Goal: Task Accomplishment & Management: Complete application form

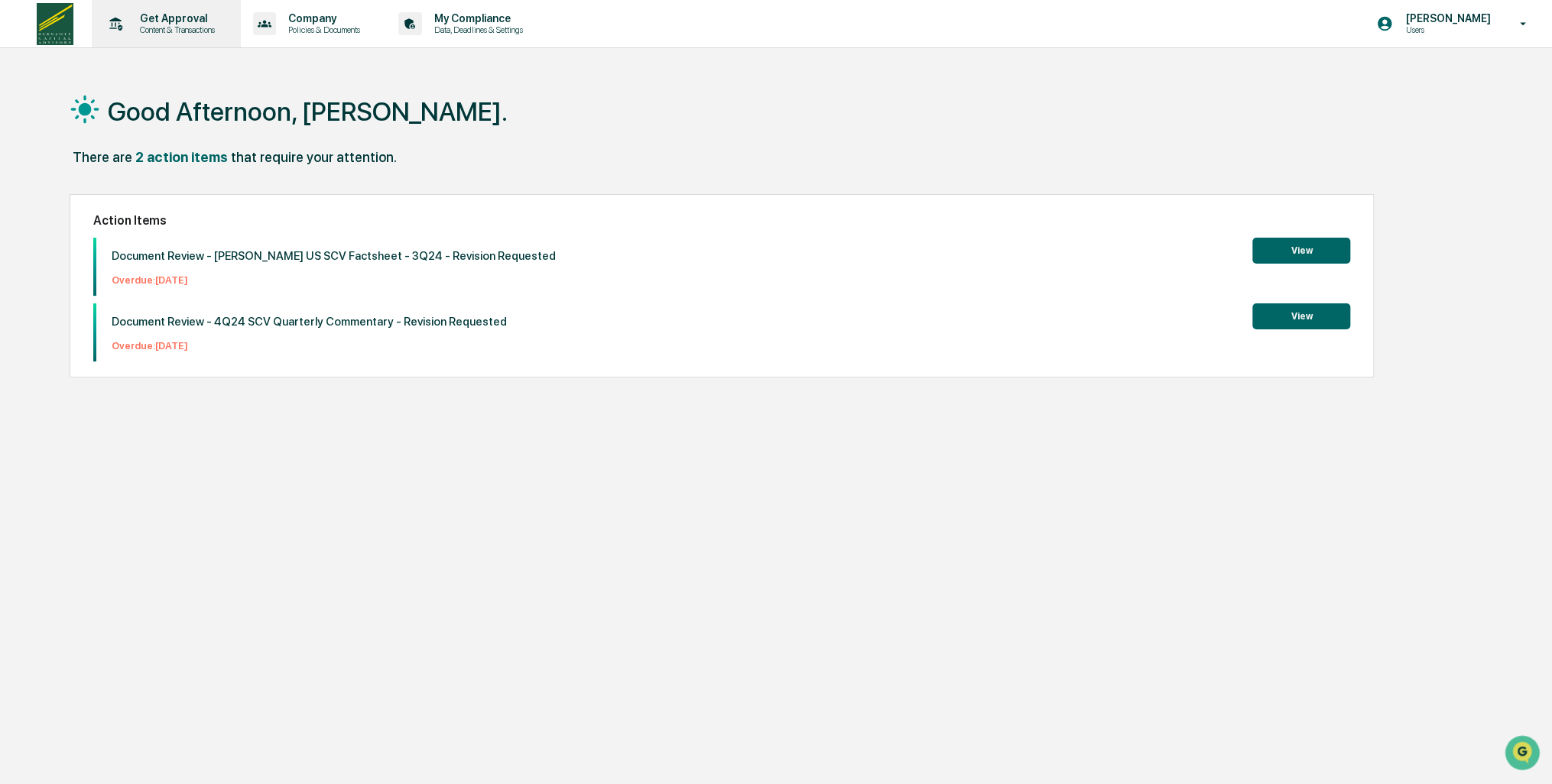
click at [186, 25] on p "Content & Transactions" at bounding box center [174, 29] width 95 height 10
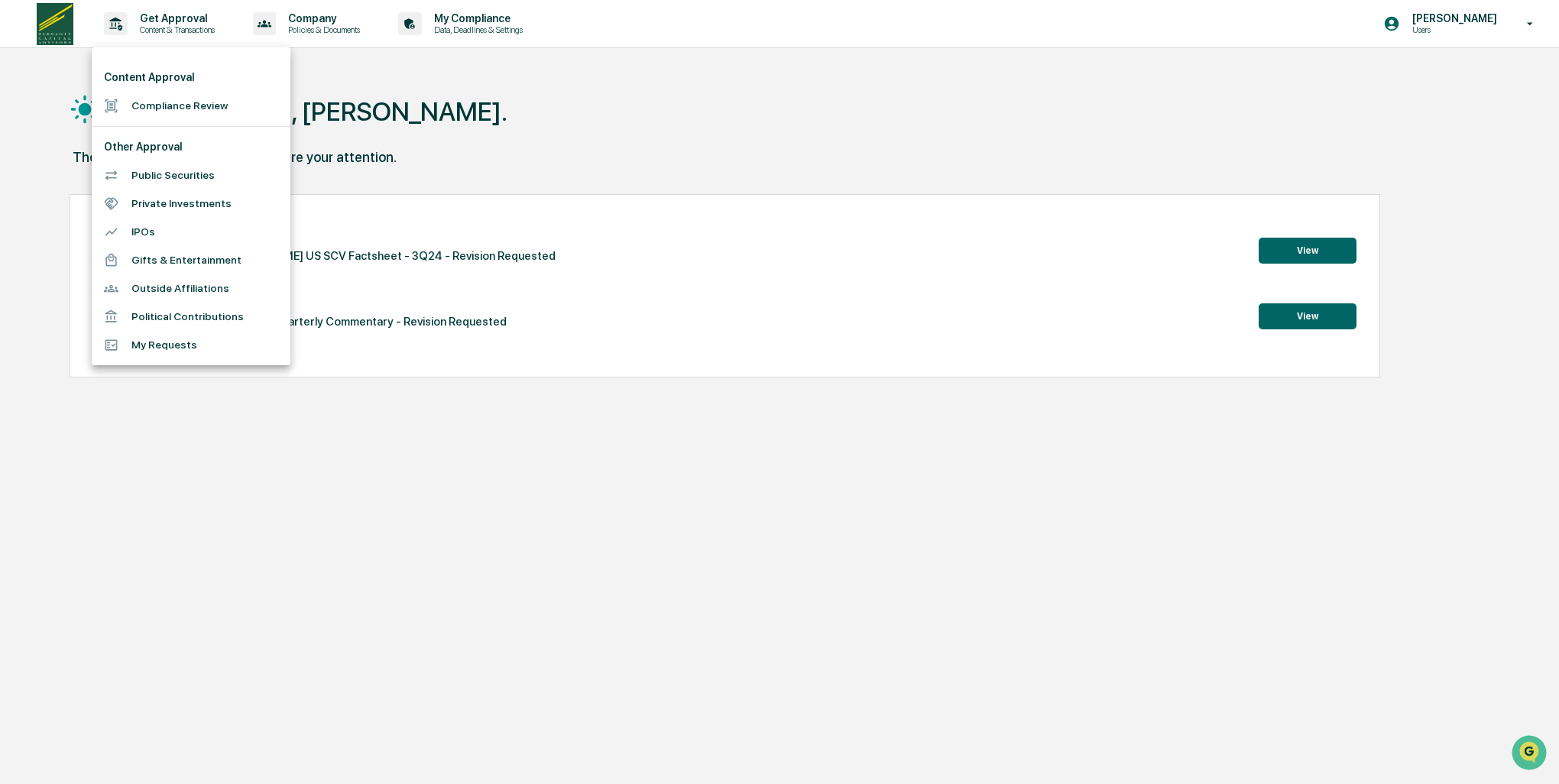
click at [168, 111] on li "Compliance Review" at bounding box center [191, 106] width 199 height 28
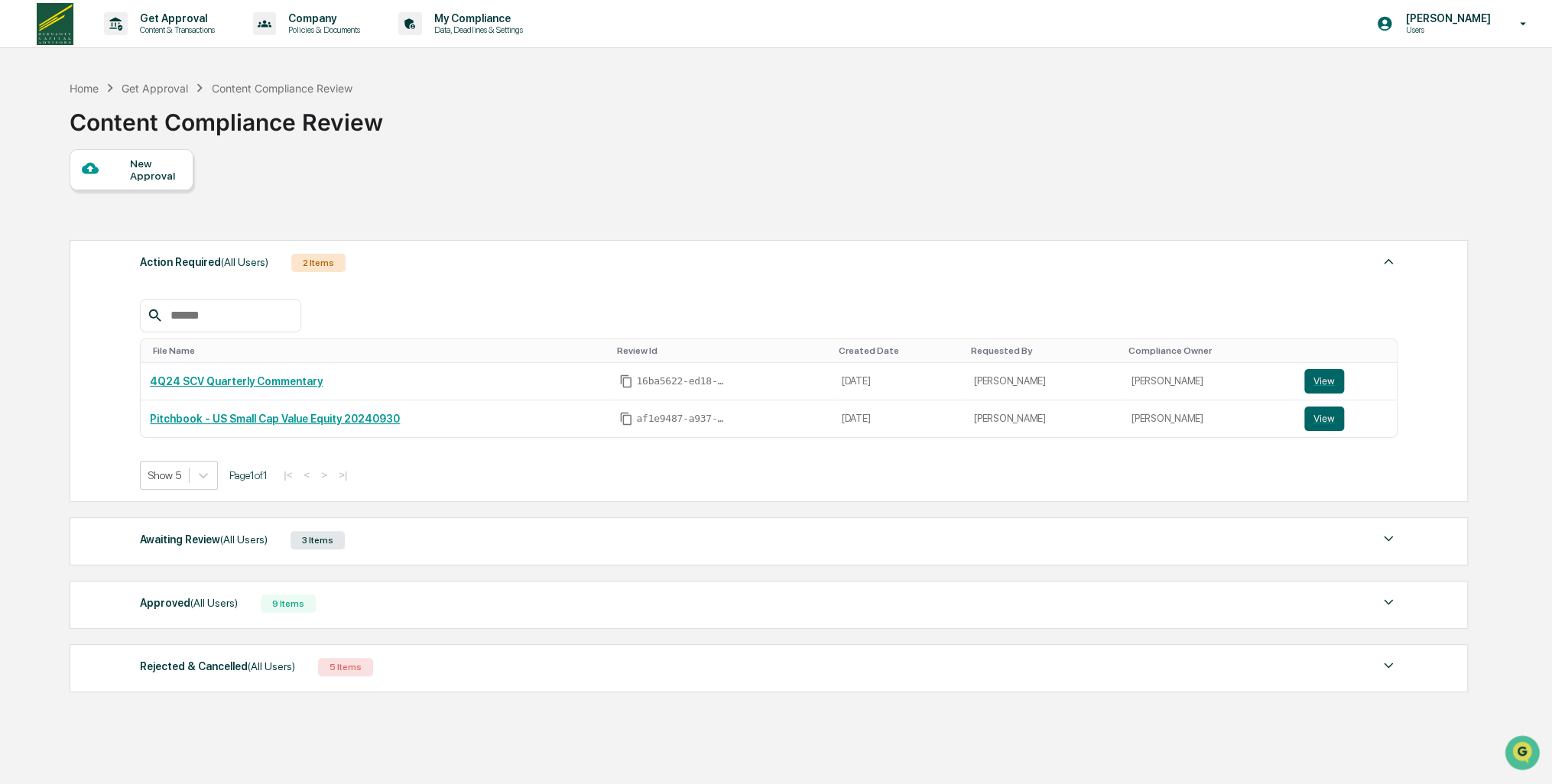
click at [164, 176] on div "New Approval" at bounding box center [155, 170] width 52 height 24
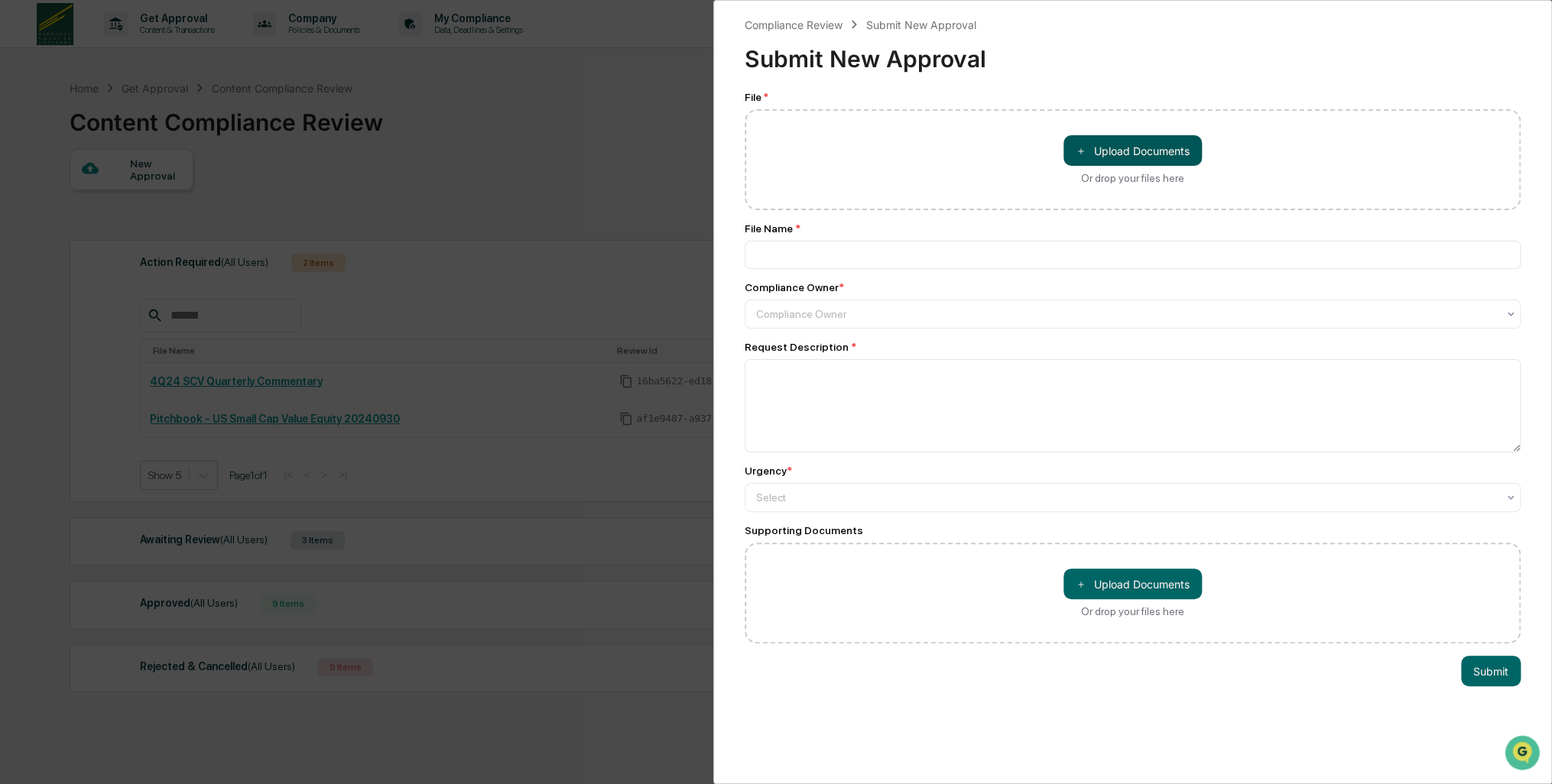
click at [1135, 160] on button "＋ Upload Documents" at bounding box center [1133, 150] width 139 height 31
type input "**********"
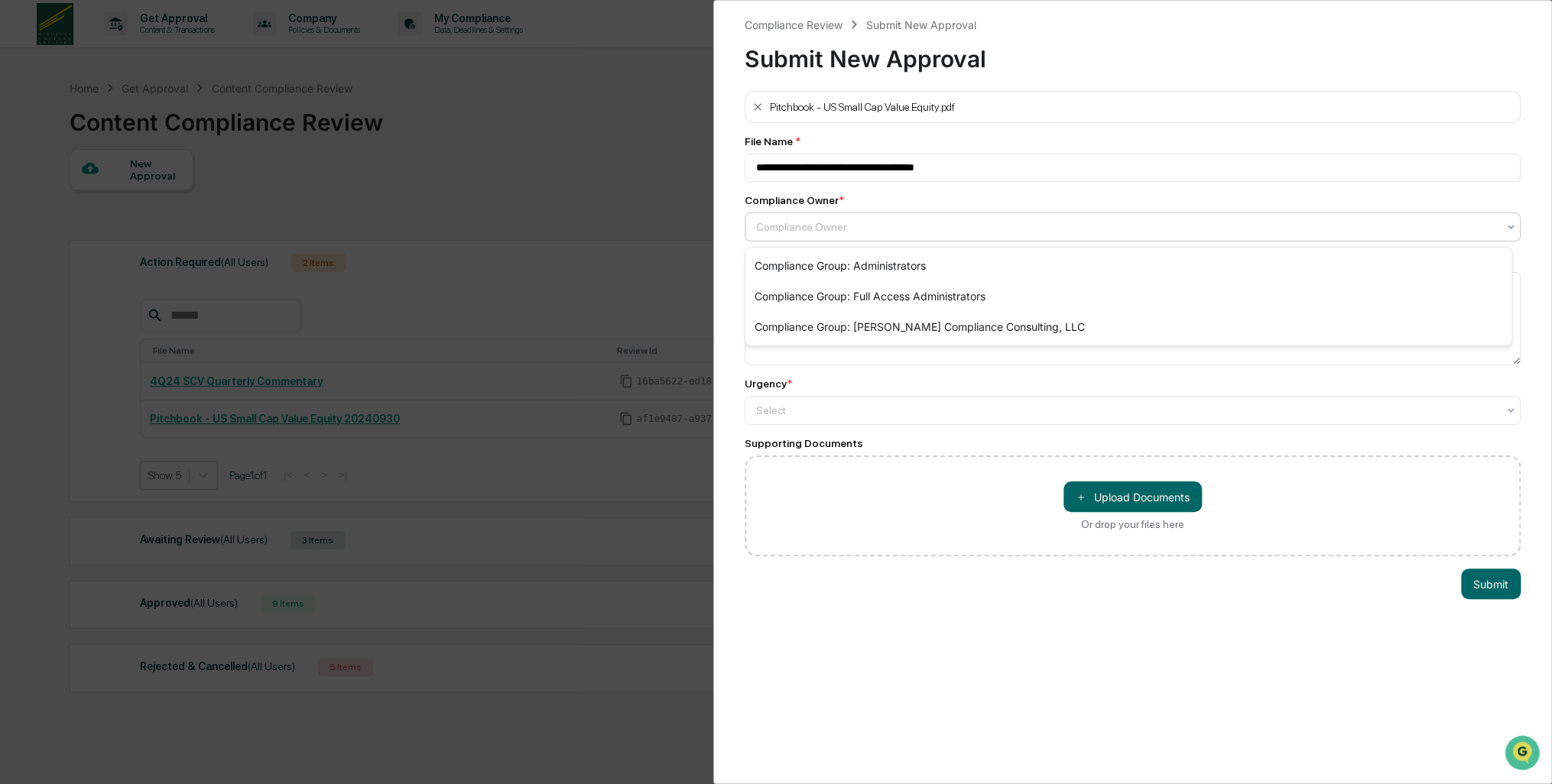
click at [815, 229] on div at bounding box center [1127, 227] width 740 height 15
click at [513, 519] on div "**********" at bounding box center [776, 392] width 1552 height 784
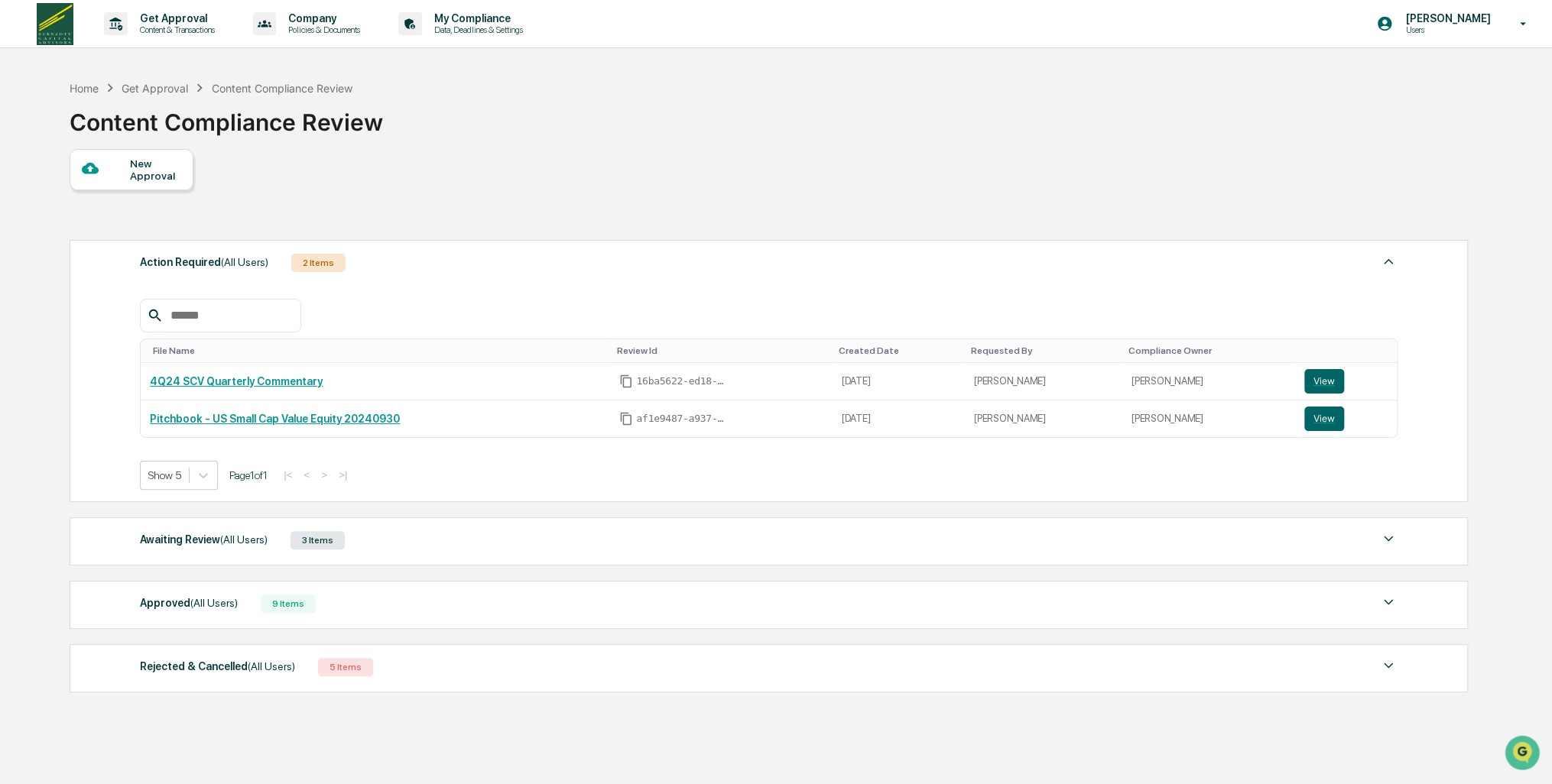
click at [1382, 538] on img at bounding box center [1389, 539] width 19 height 19
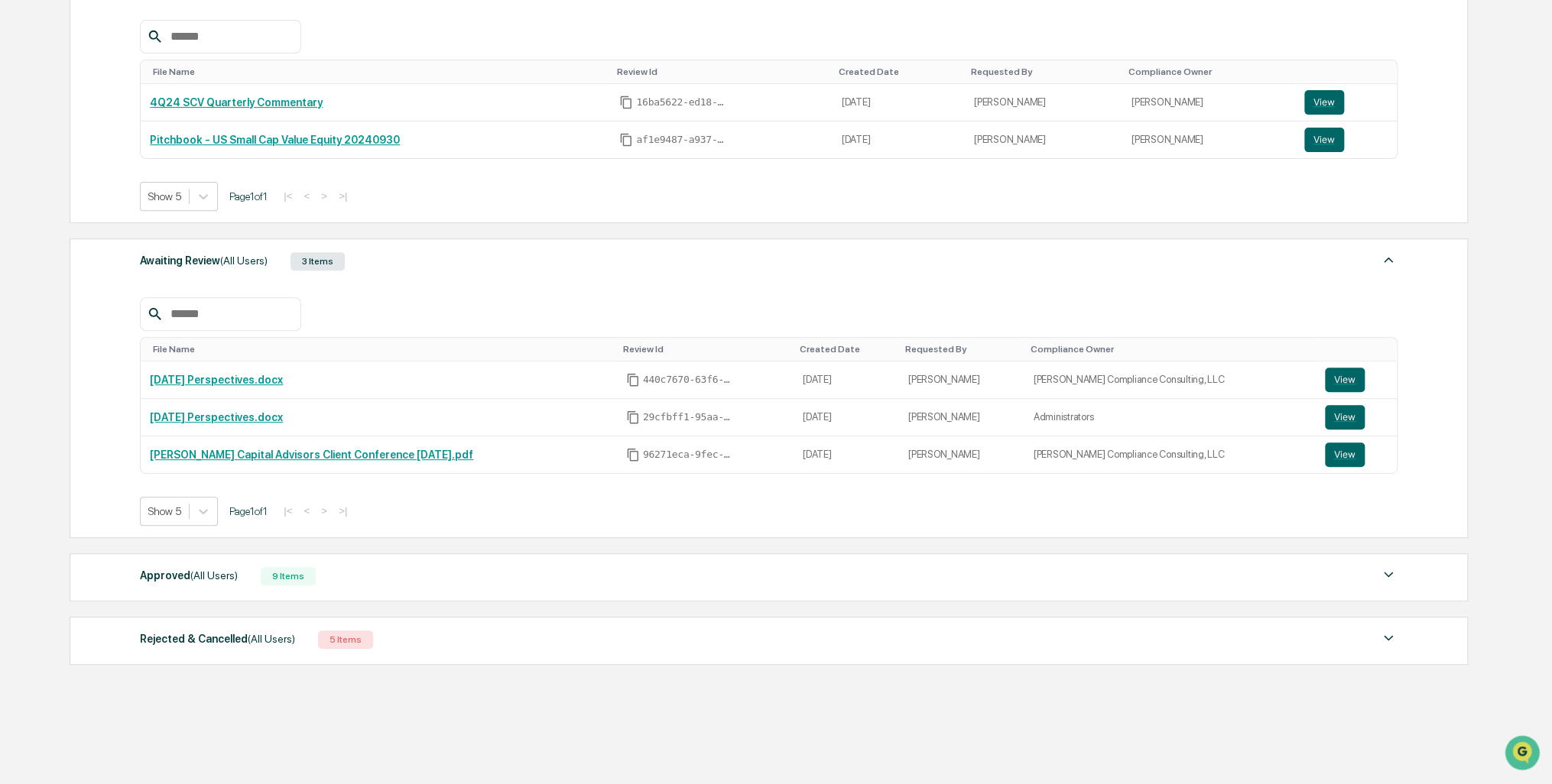
scroll to position [305, 0]
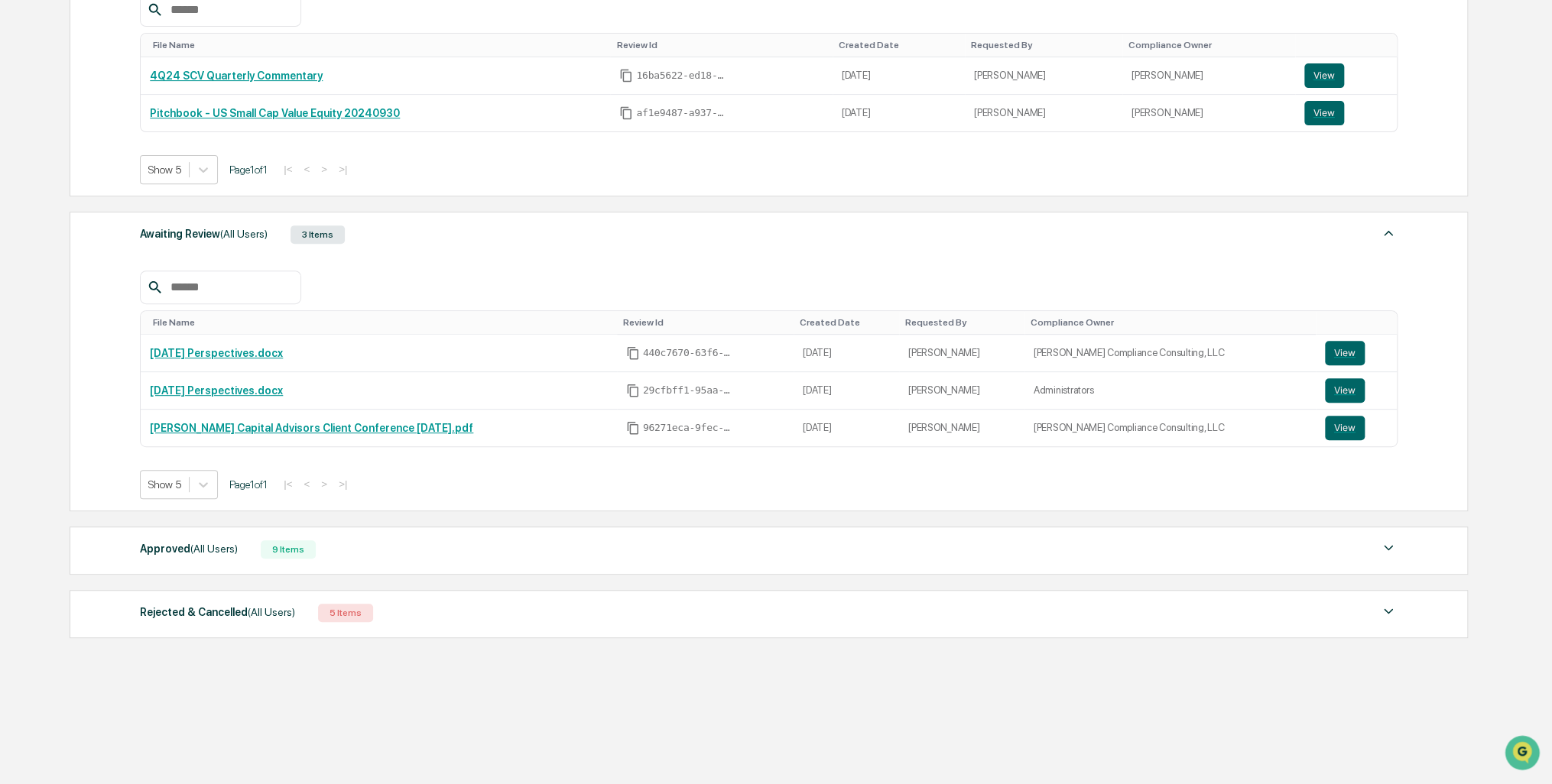
click at [838, 549] on div "Approved (All Users) 9 Items" at bounding box center [768, 549] width 1257 height 22
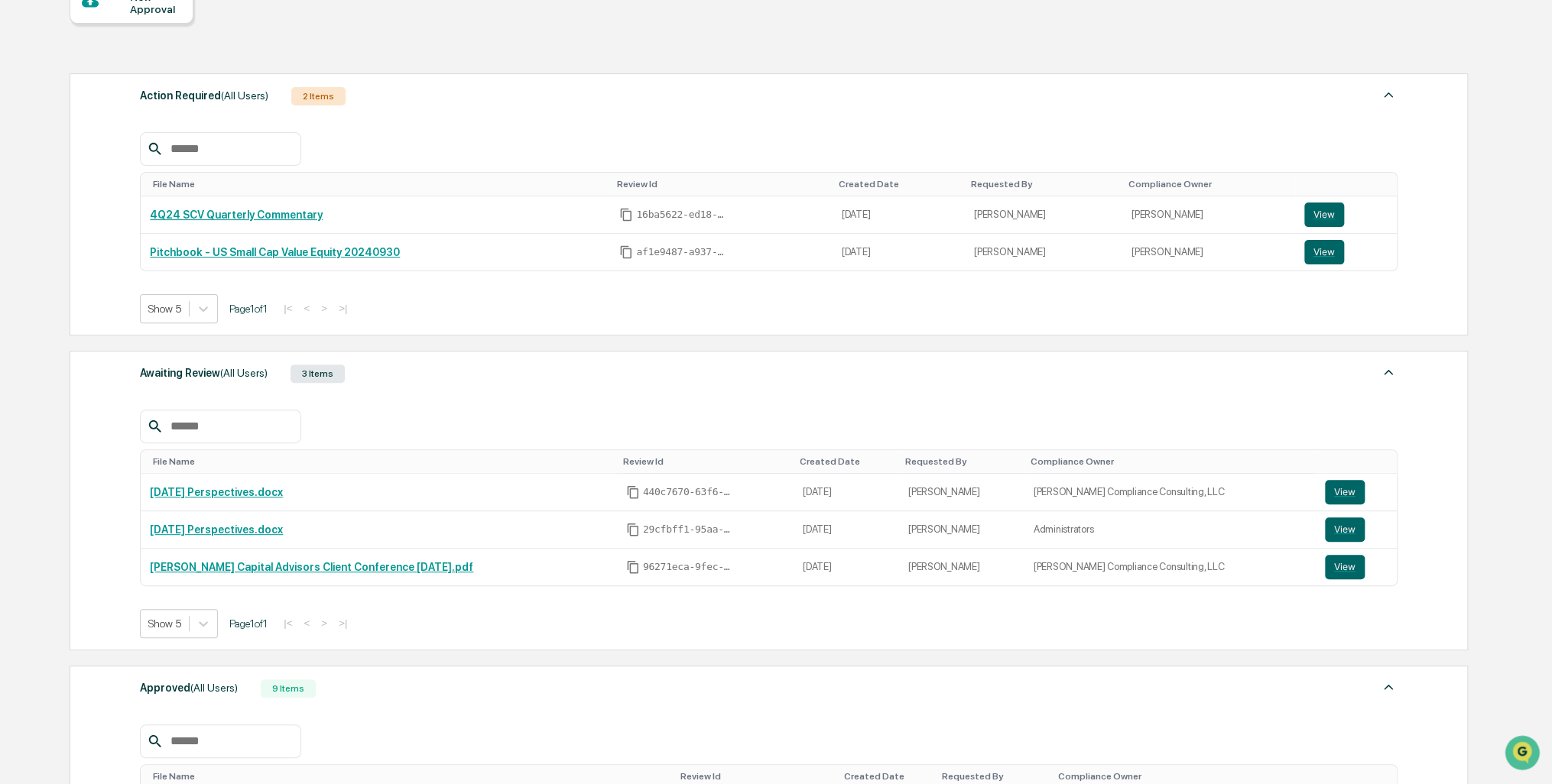
scroll to position [0, 0]
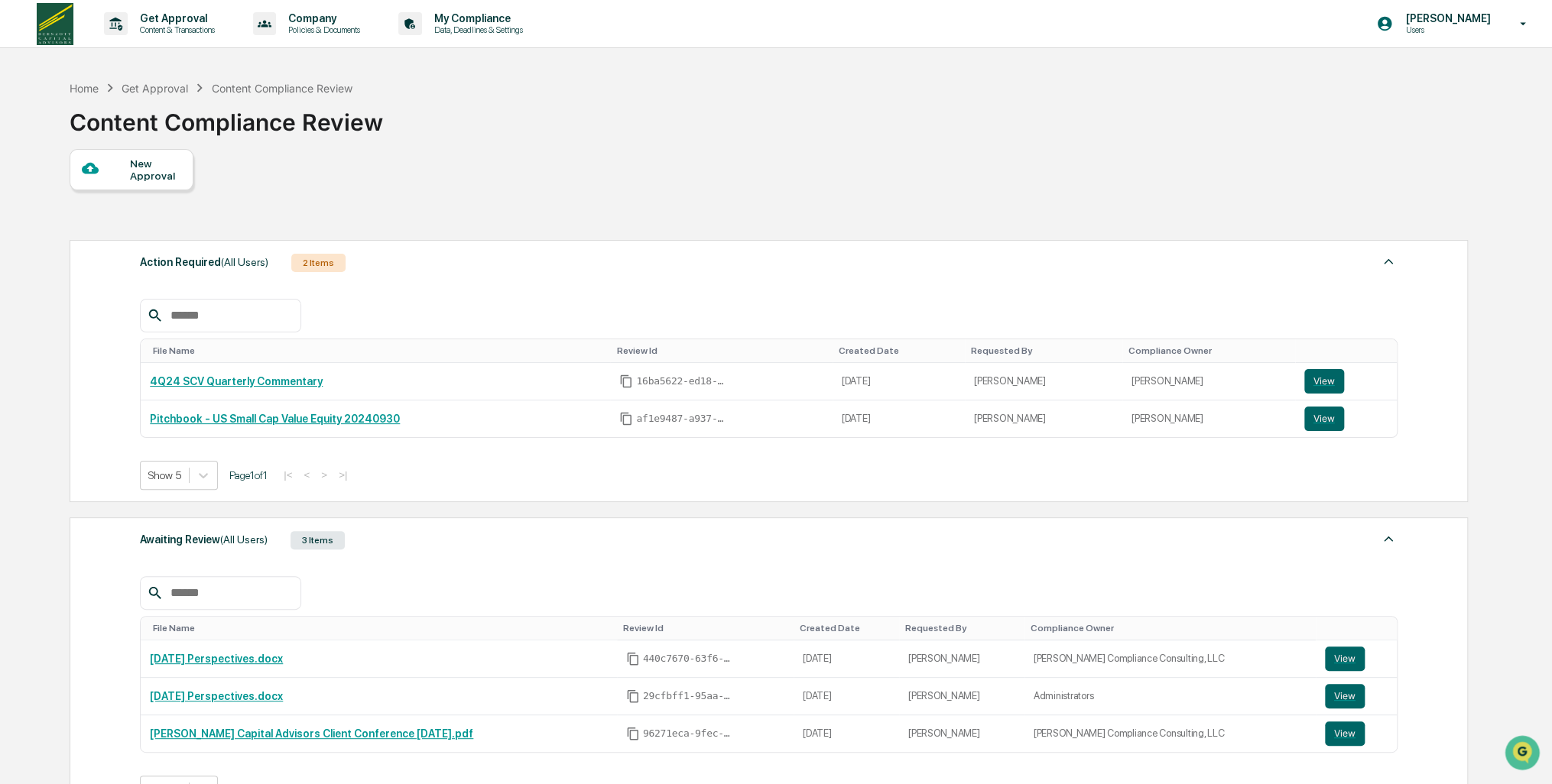
click at [138, 185] on div "New Approval" at bounding box center [131, 170] width 124 height 41
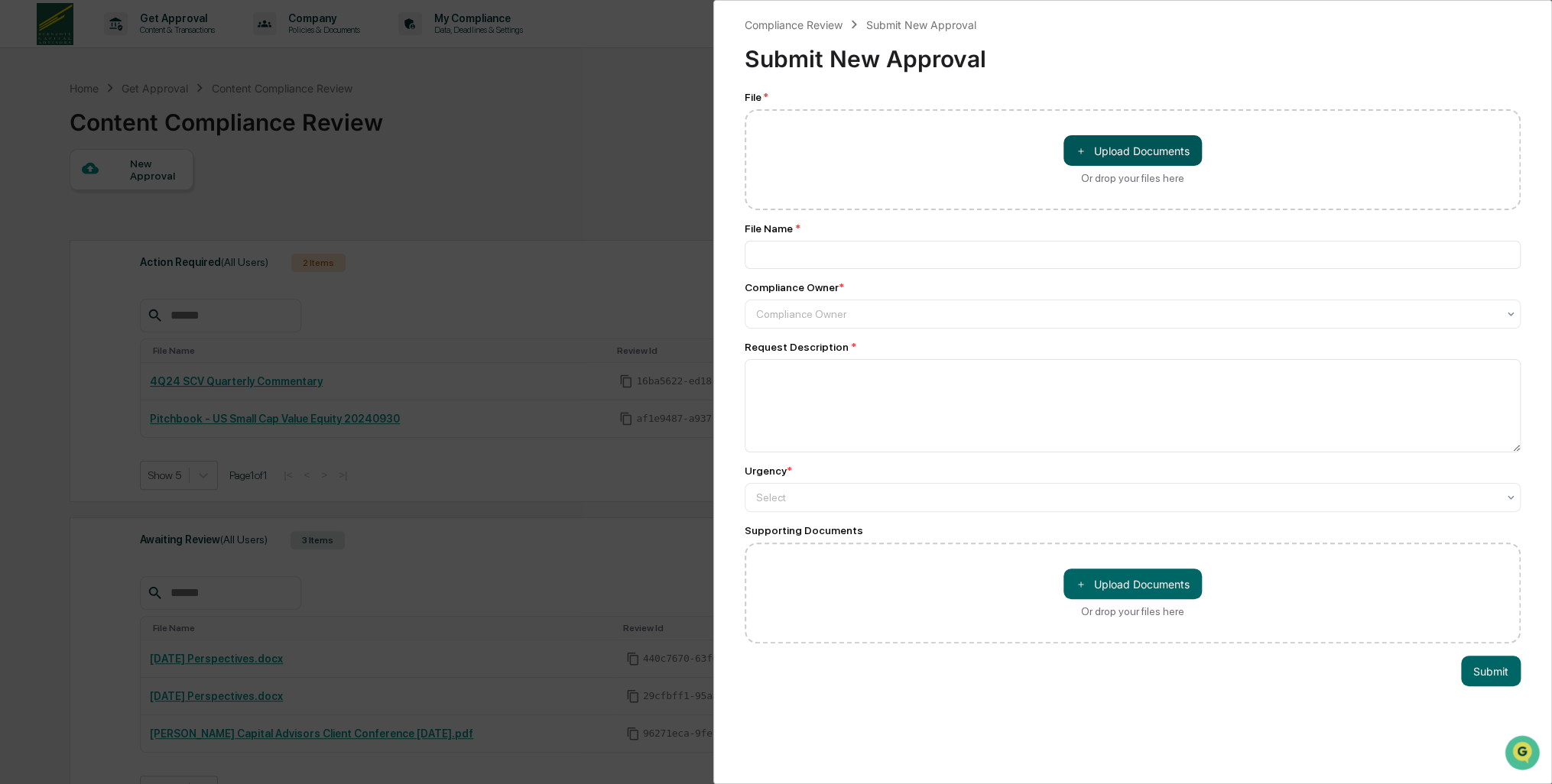
click at [1132, 157] on button "＋ Upload Documents" at bounding box center [1133, 150] width 139 height 31
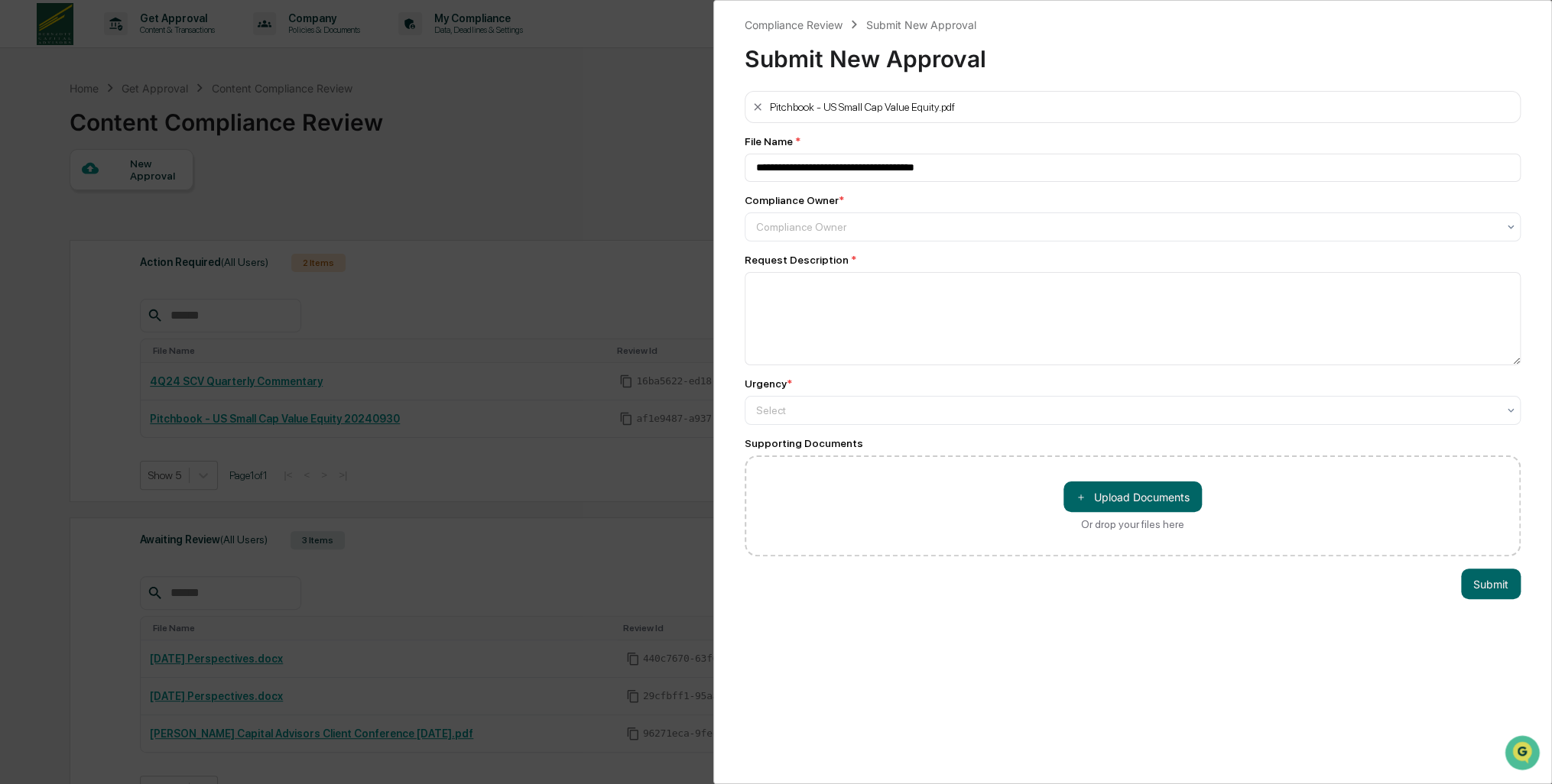
type input "**********"
click at [841, 234] on div at bounding box center [1127, 227] width 740 height 15
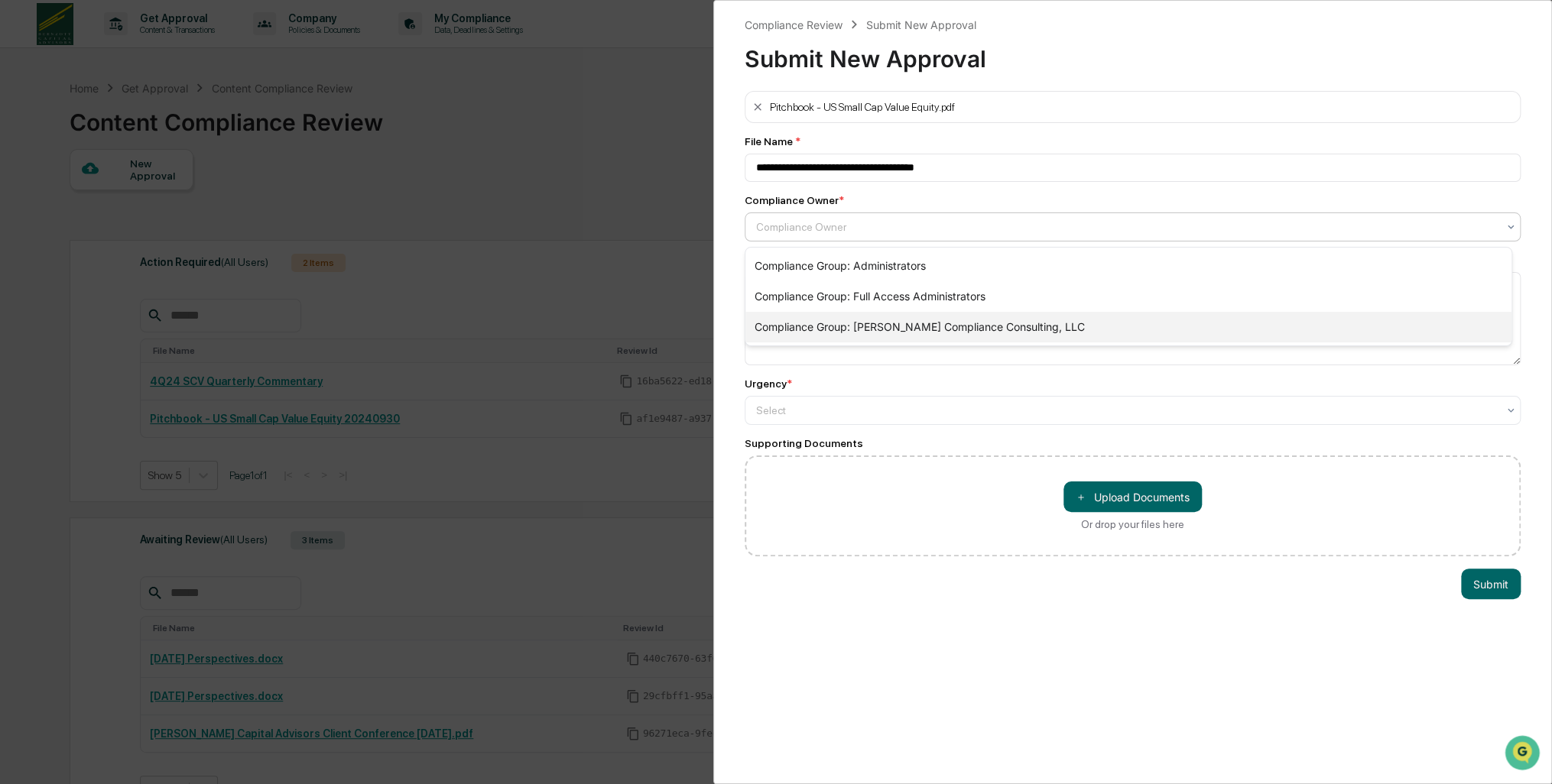
click at [857, 324] on div "Compliance Group: [PERSON_NAME] Compliance Consulting, LLC" at bounding box center [1127, 327] width 766 height 31
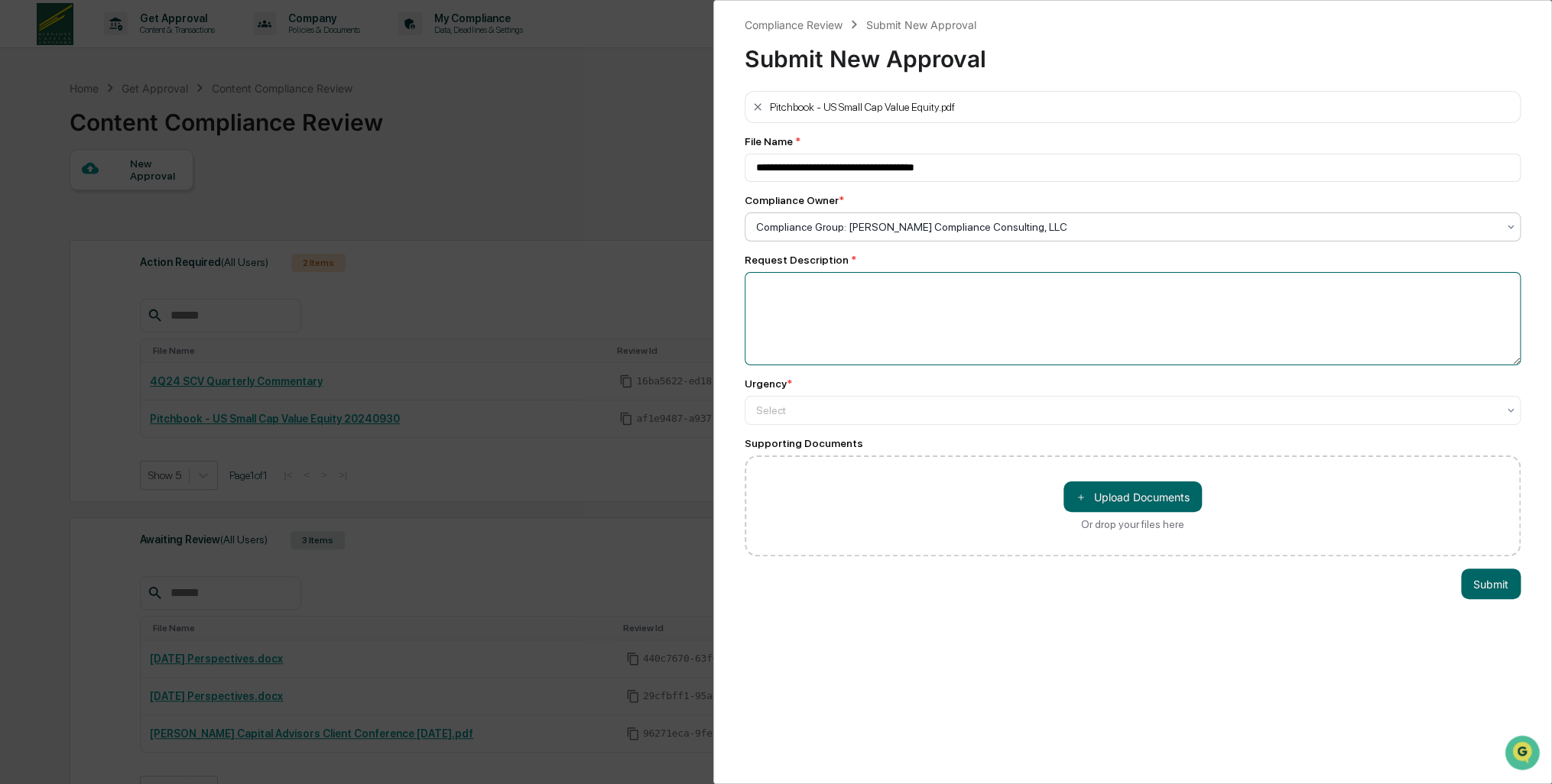
click at [765, 289] on textarea at bounding box center [1133, 318] width 776 height 94
type textarea "**********"
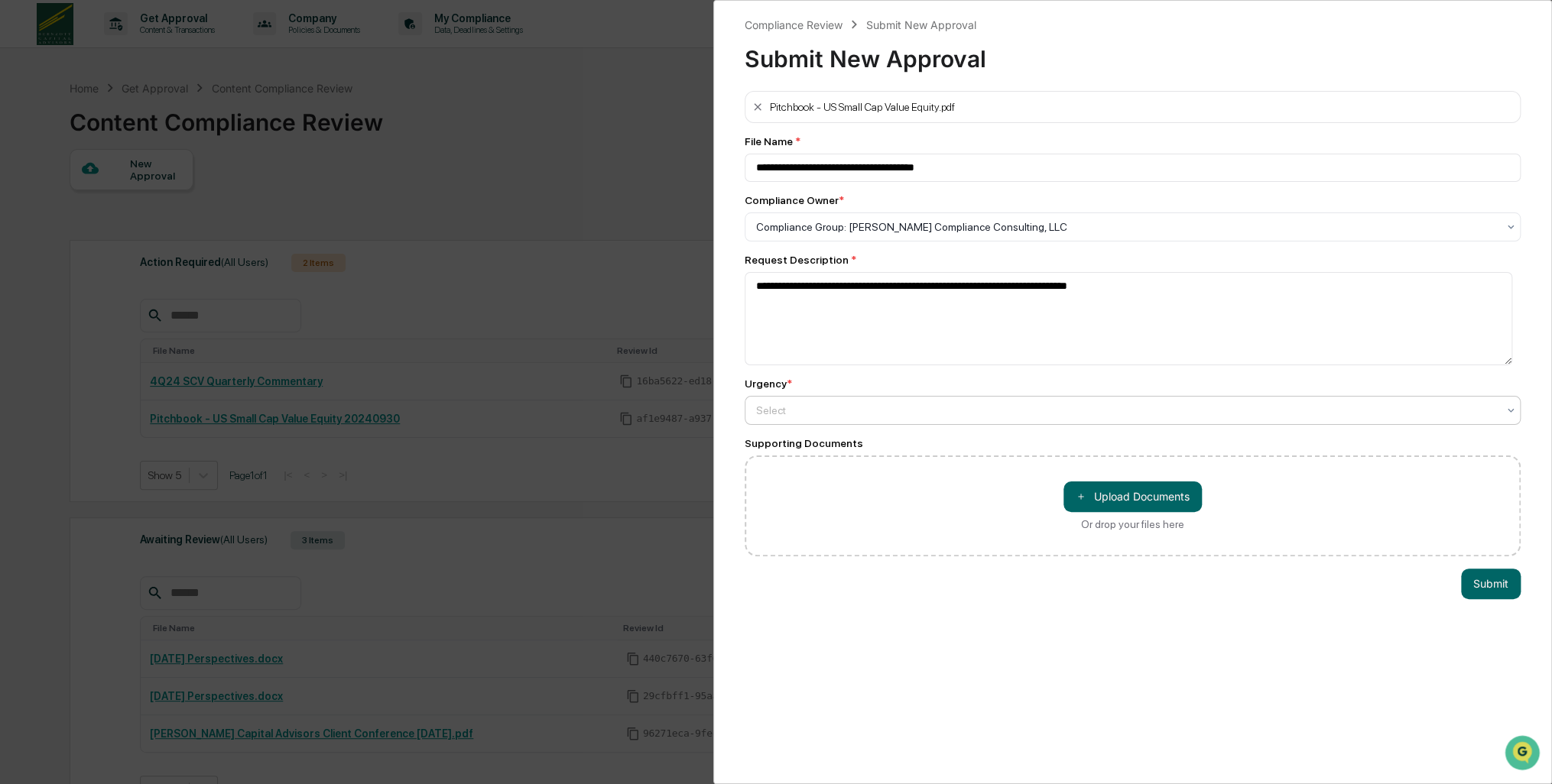
click at [818, 234] on div at bounding box center [1127, 227] width 740 height 15
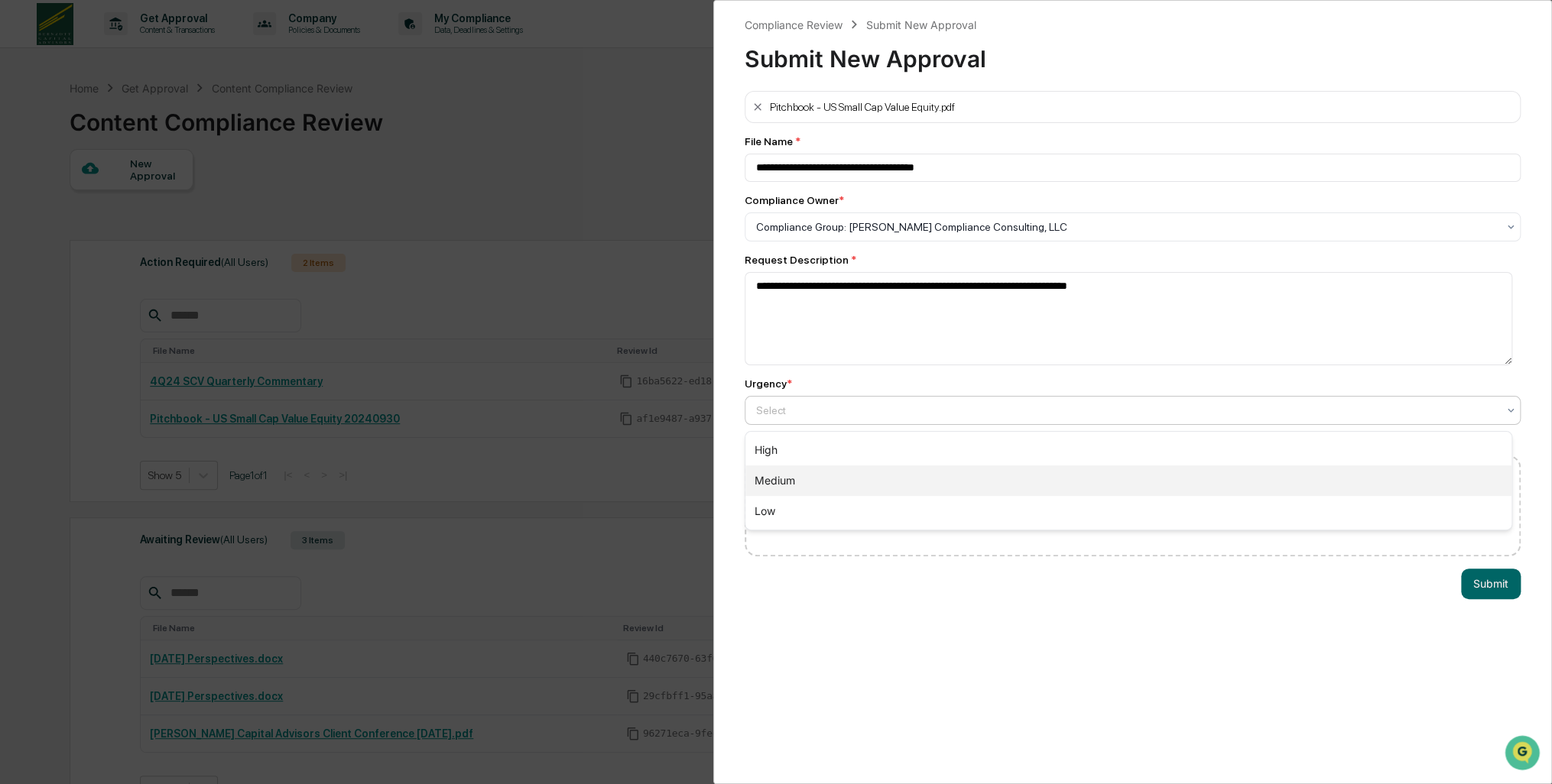
click at [796, 481] on div "Medium" at bounding box center [1127, 481] width 766 height 31
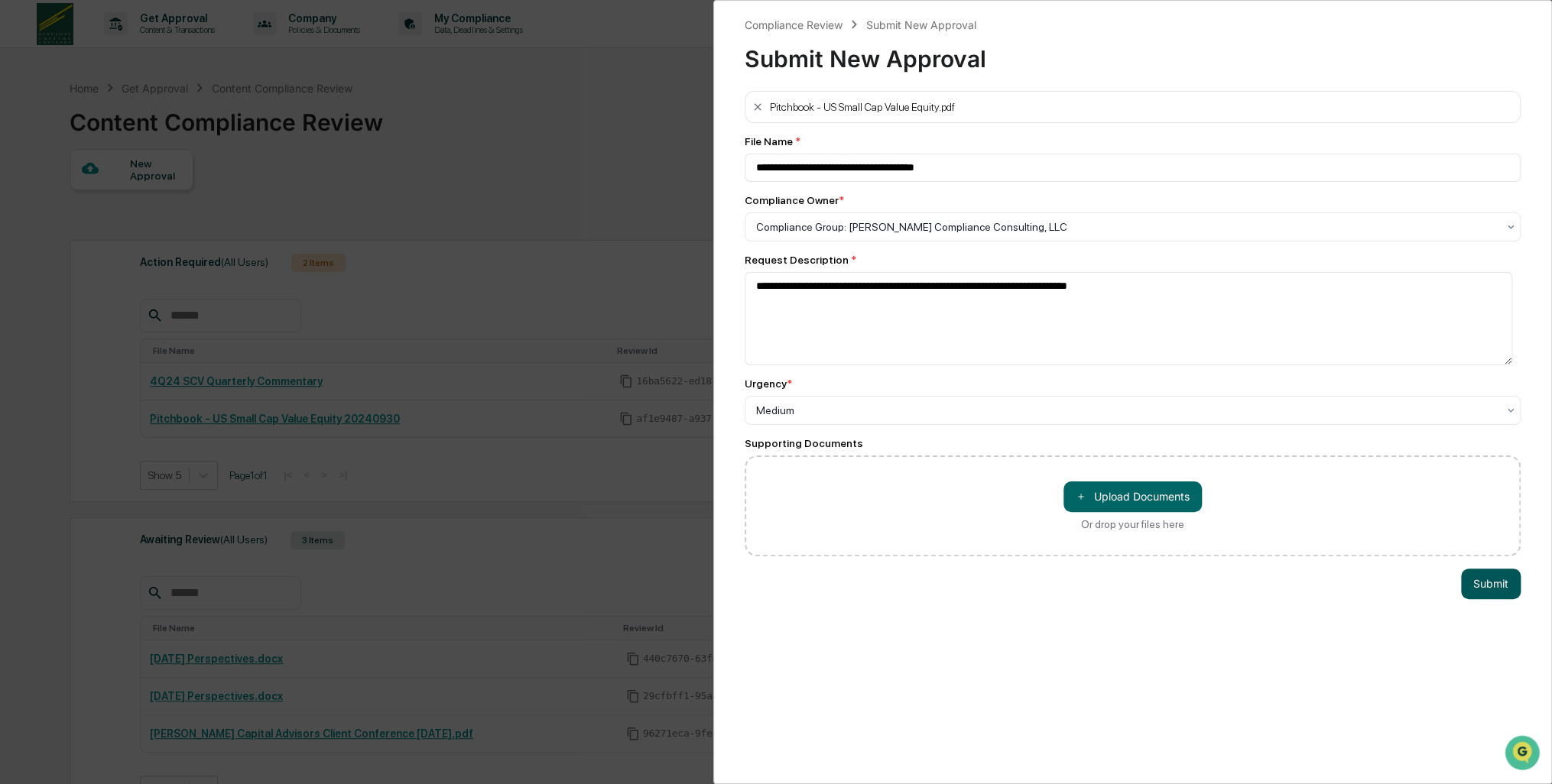
click at [1491, 586] on button "Submit" at bounding box center [1491, 584] width 60 height 31
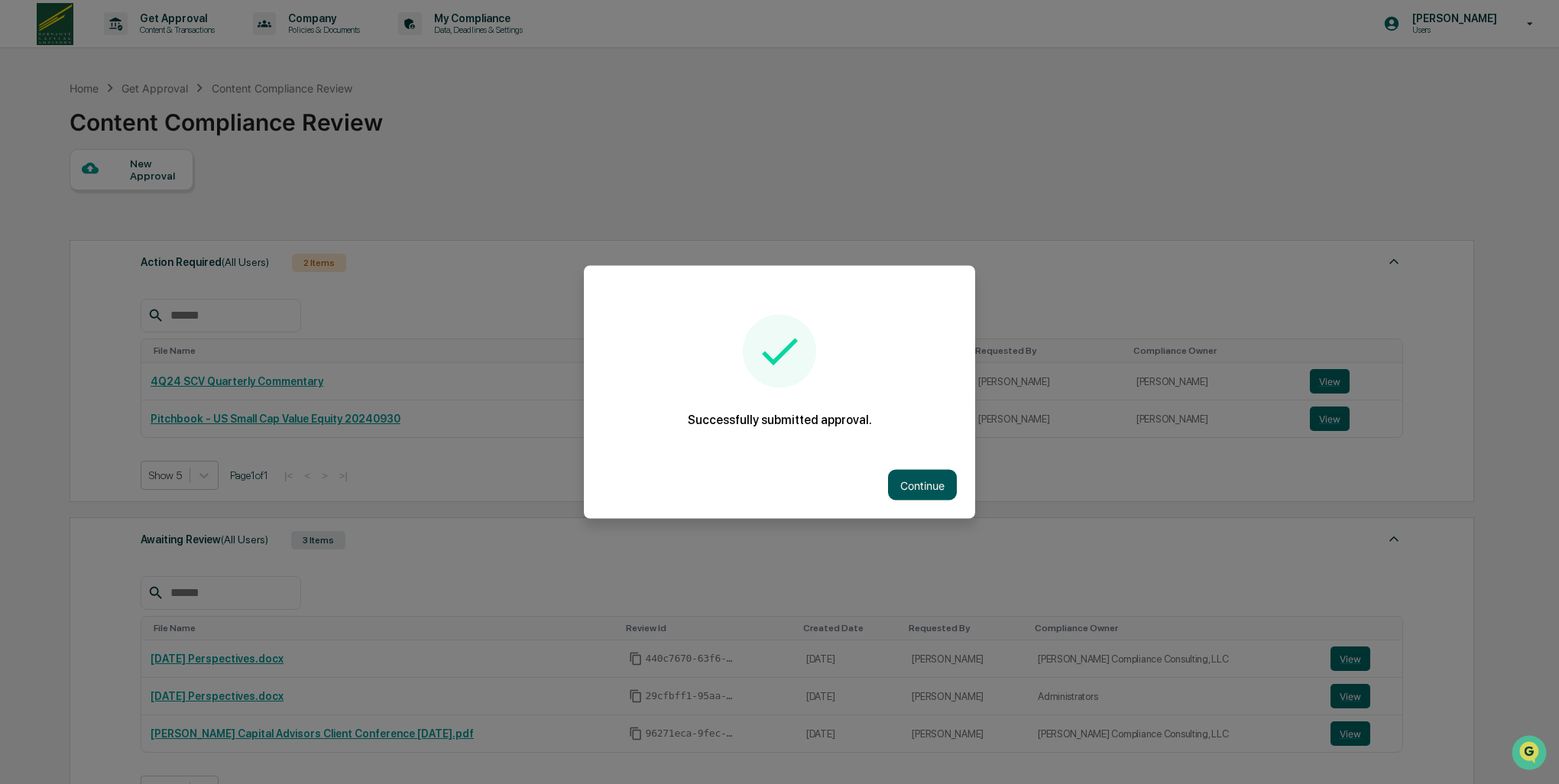
click at [938, 484] on button "Continue" at bounding box center [922, 485] width 68 height 31
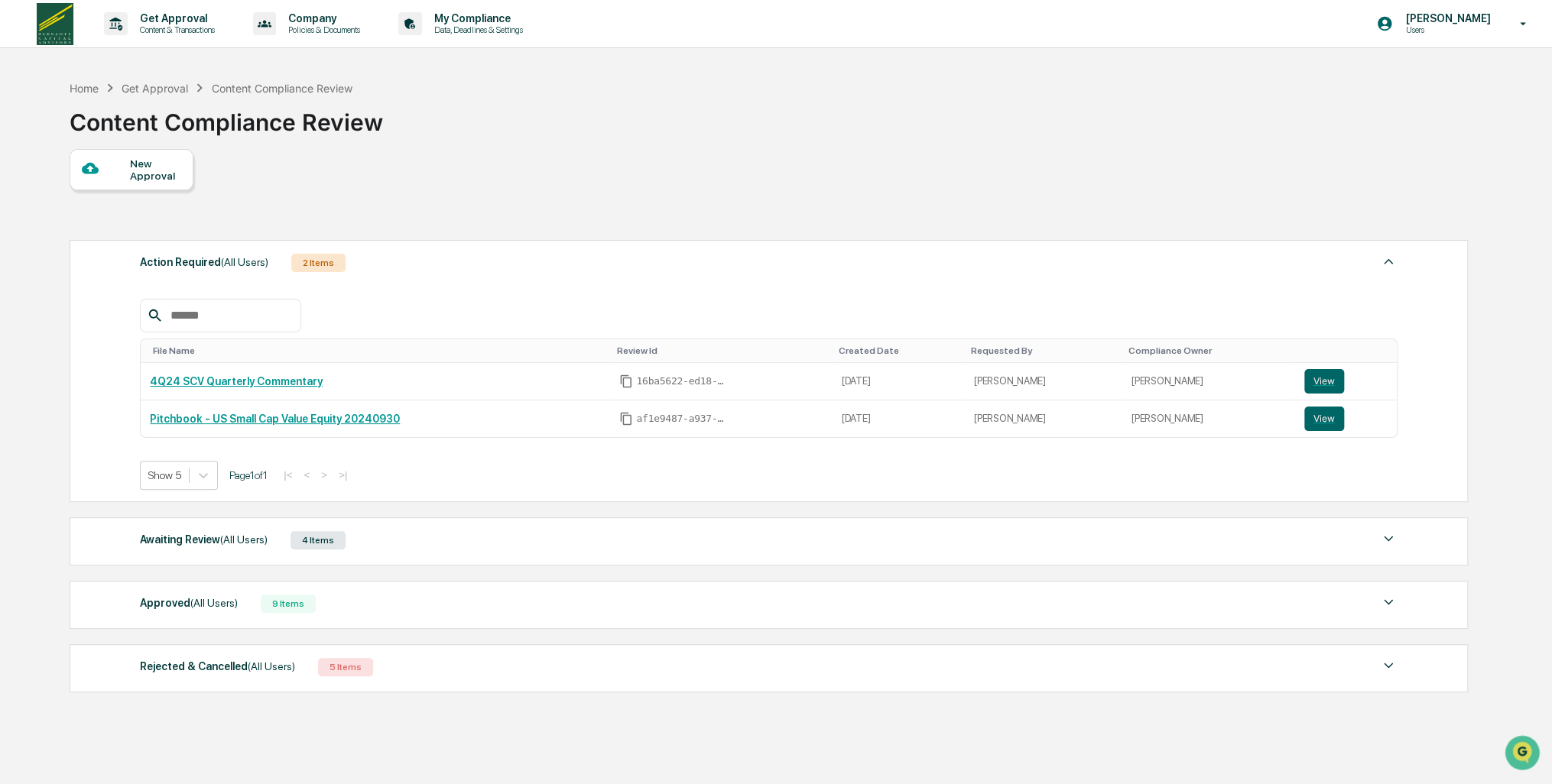
click at [376, 544] on div "Awaiting Review (All Users) 4 Items" at bounding box center [768, 540] width 1257 height 22
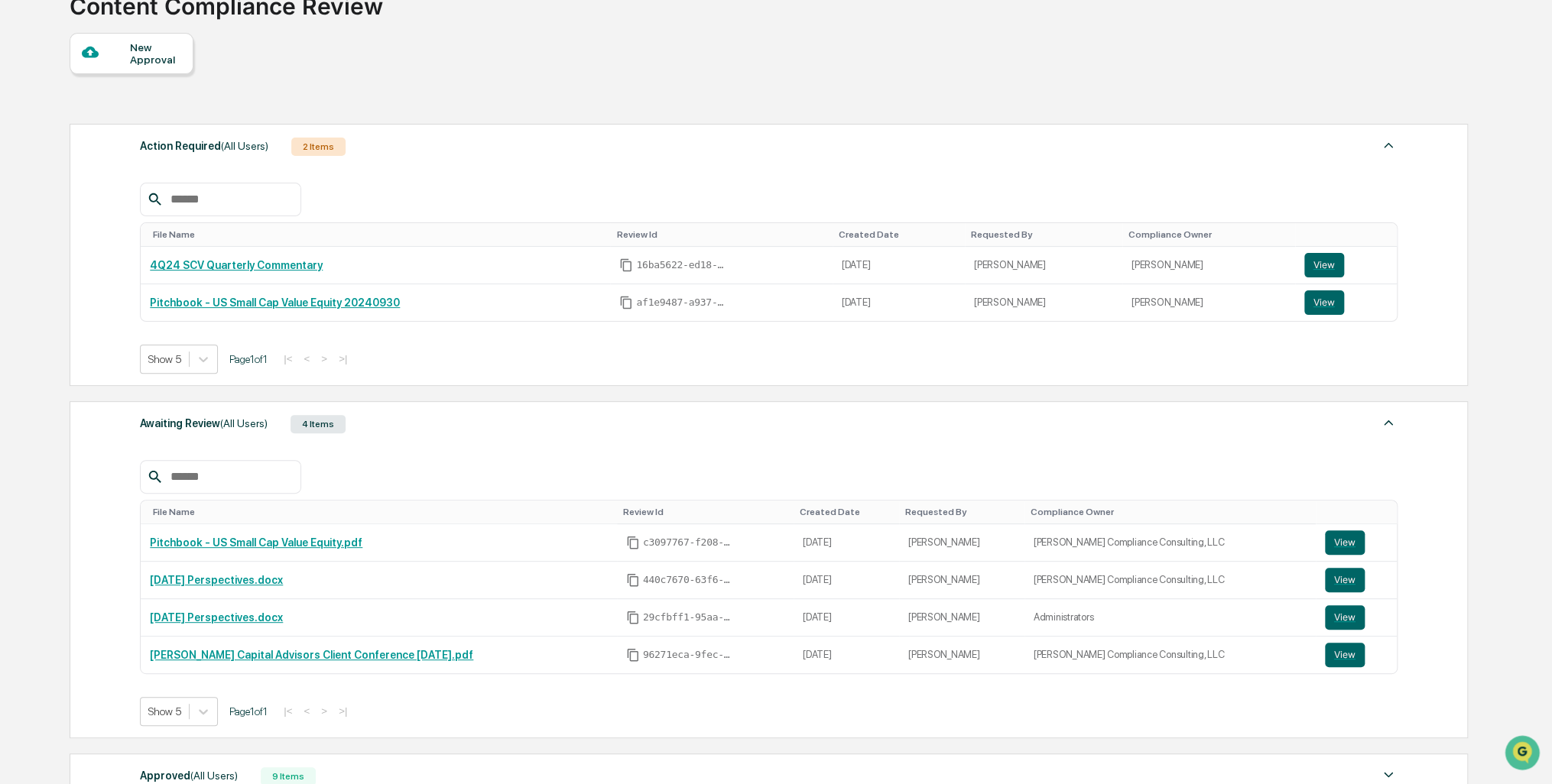
scroll to position [153, 0]
